Goal: Navigation & Orientation: Find specific page/section

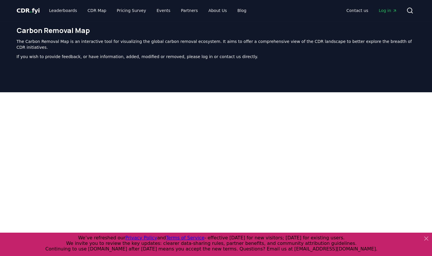
scroll to position [180, 0]
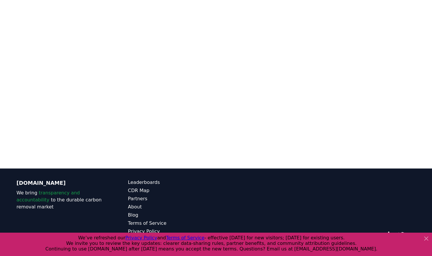
click at [427, 239] on icon at bounding box center [427, 239] width 4 height 4
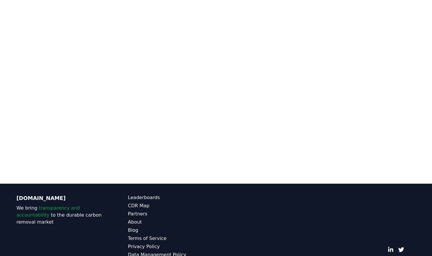
scroll to position [166, 0]
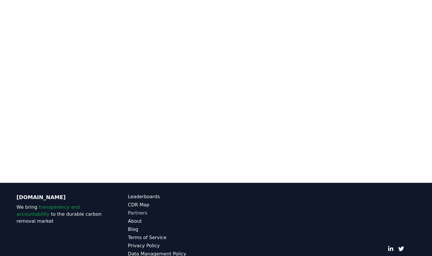
click at [141, 210] on link "Partners" at bounding box center [172, 213] width 88 height 7
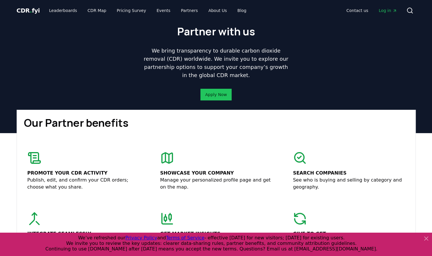
click at [386, 11] on span "Log in" at bounding box center [388, 11] width 18 height 6
click at [390, 10] on span "Log in" at bounding box center [388, 11] width 18 height 6
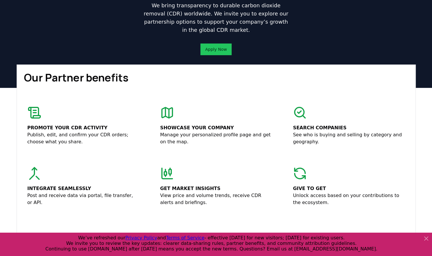
scroll to position [113, 0]
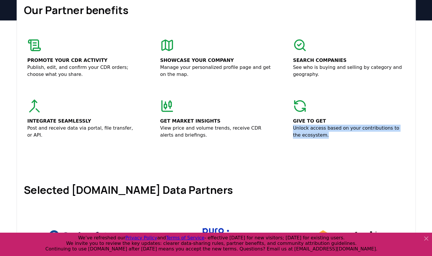
drag, startPoint x: 294, startPoint y: 128, endPoint x: 374, endPoint y: 135, distance: 80.0
click at [374, 135] on p "Unlock access based on your contributions to the ecosystem." at bounding box center [349, 132] width 112 height 14
click at [279, 138] on div "Promote your CDR activity Publish, edit, and confirm your CDR orders; choose wh…" at bounding box center [216, 88] width 385 height 107
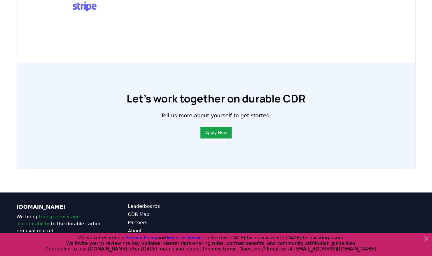
scroll to position [419, 0]
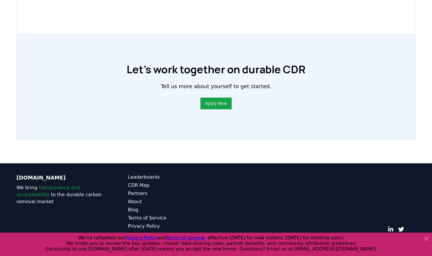
click at [426, 239] on icon at bounding box center [427, 239] width 4 height 4
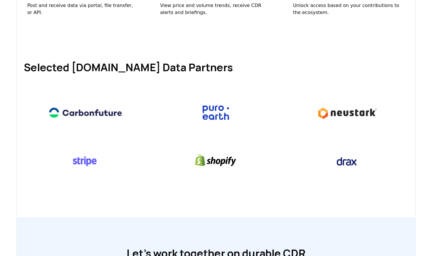
scroll to position [0, 0]
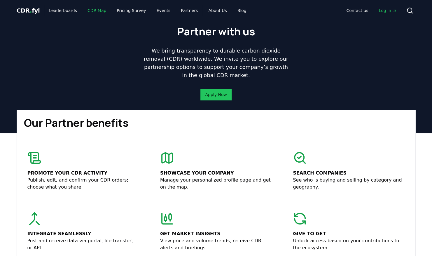
click at [93, 8] on link "CDR Map" at bounding box center [97, 10] width 28 height 11
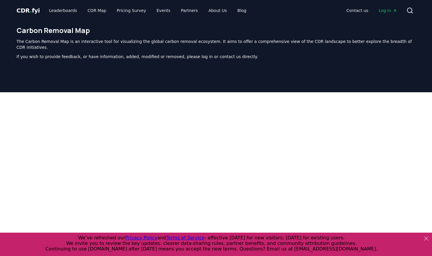
scroll to position [180, 0]
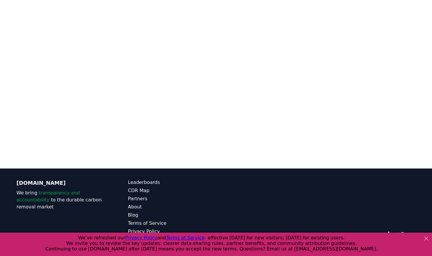
click at [425, 239] on icon at bounding box center [426, 238] width 7 height 7
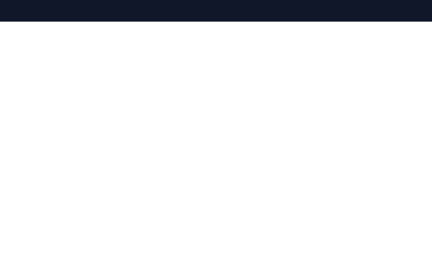
scroll to position [0, 0]
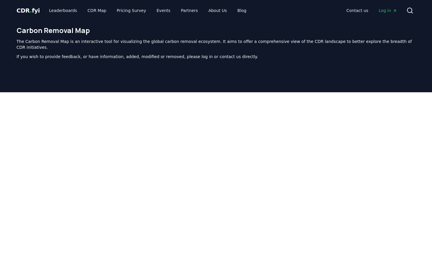
click at [394, 10] on icon "Main" at bounding box center [395, 11] width 2 height 2
